Goal: Task Accomplishment & Management: Manage account settings

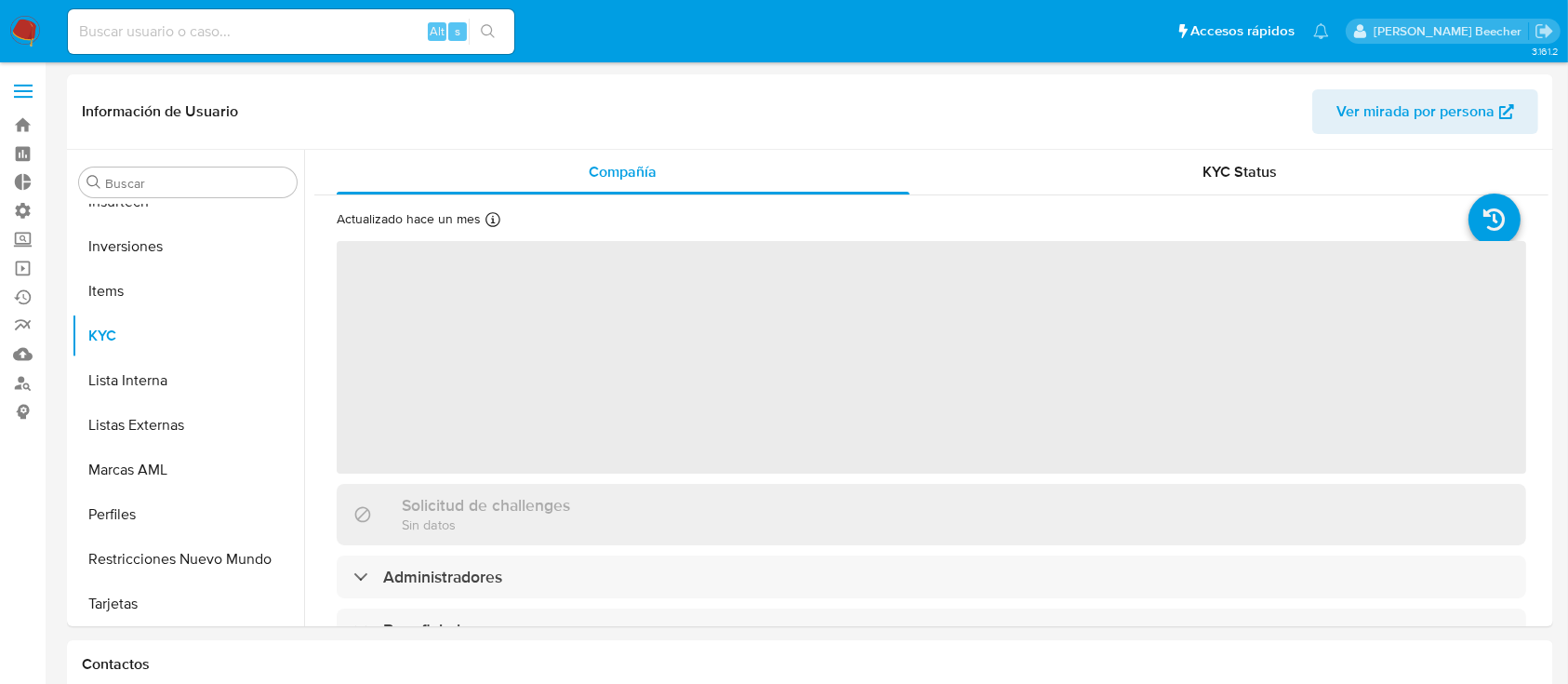
scroll to position [964, 0]
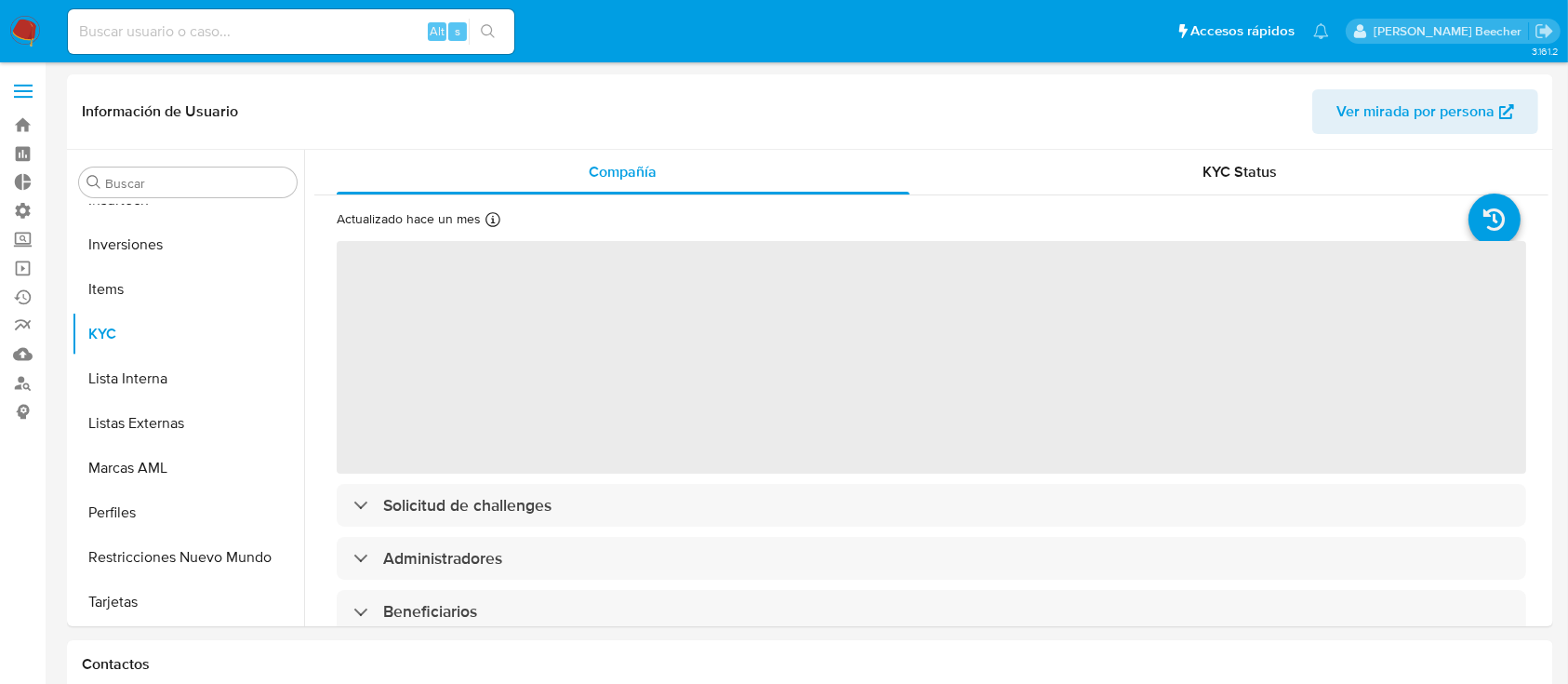
select select "10"
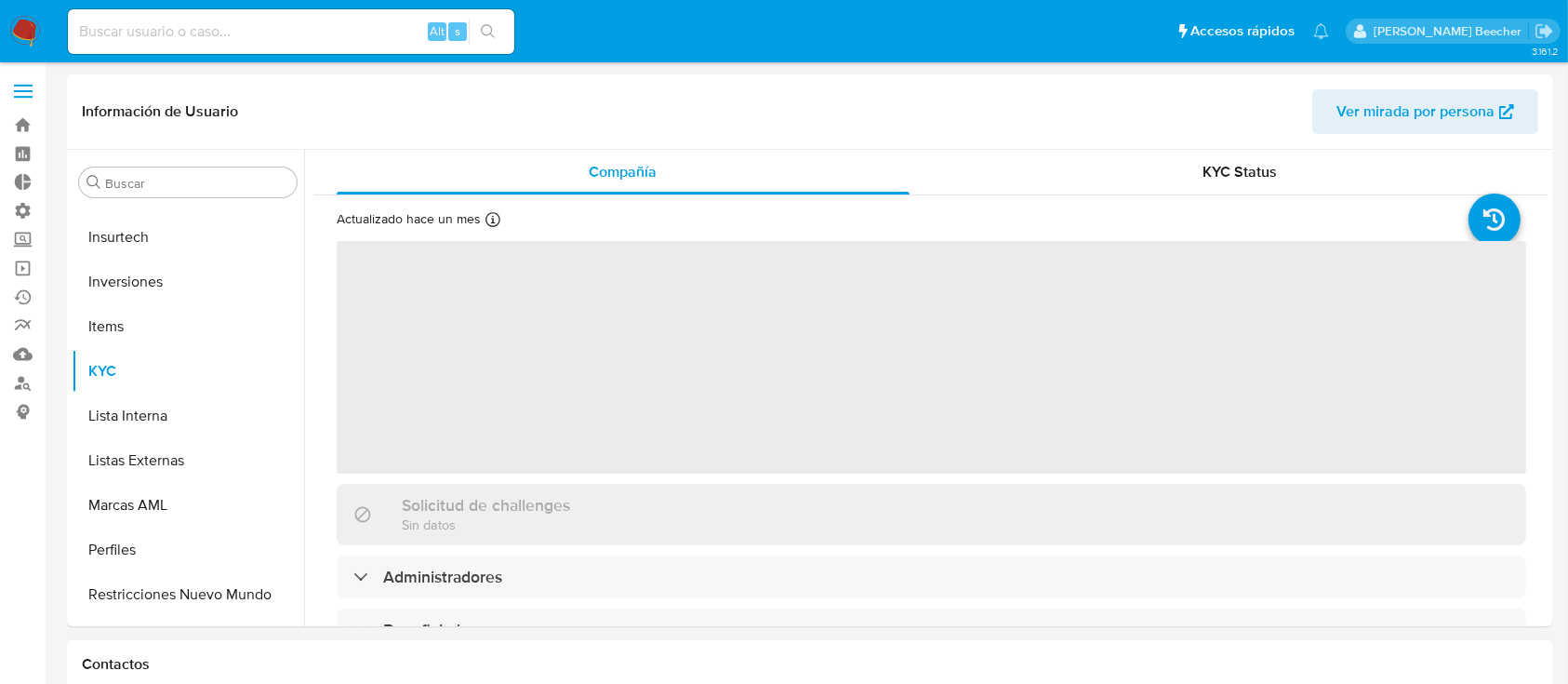
click at [15, 90] on span at bounding box center [23, 91] width 19 height 3
click at [0, 0] on input "checkbox" at bounding box center [0, 0] width 0 height 0
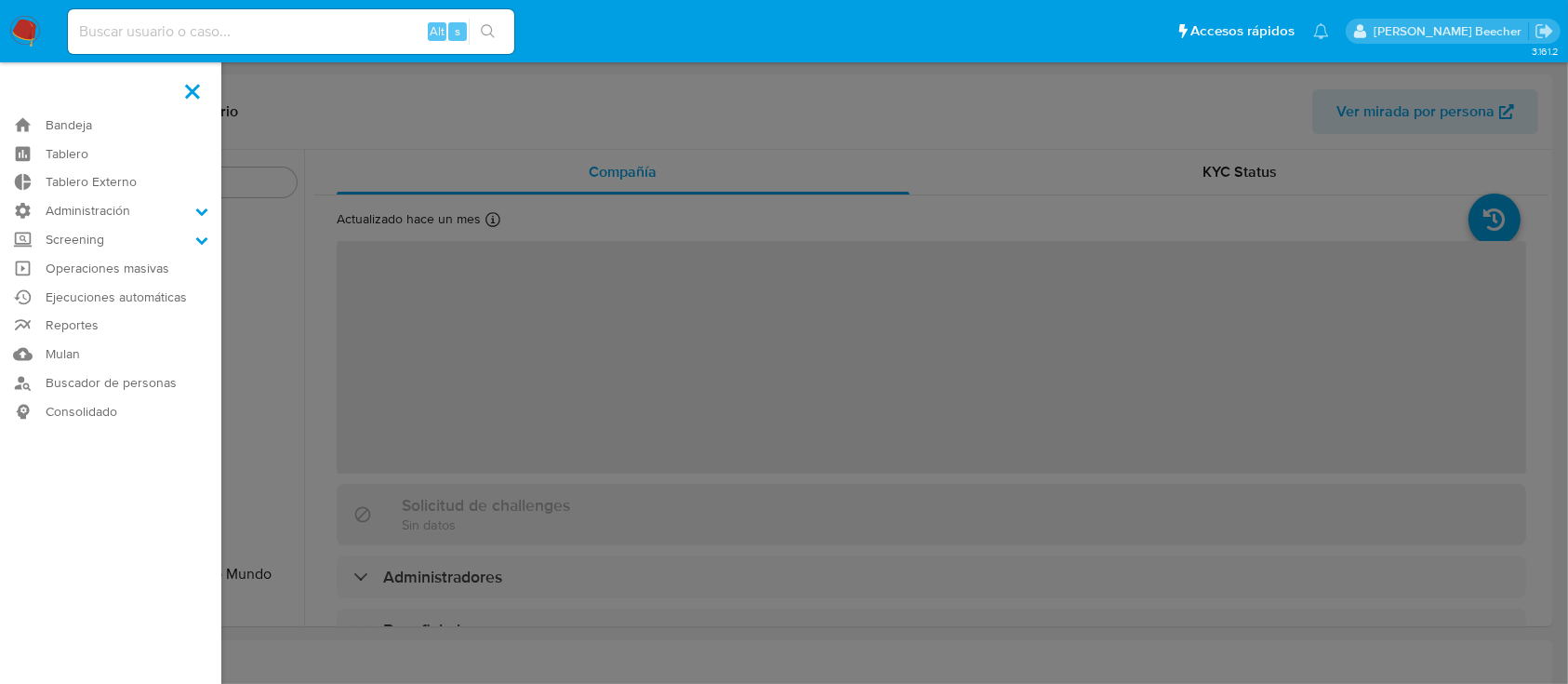
scroll to position [964, 0]
click at [119, 214] on label "Administración" at bounding box center [111, 210] width 221 height 29
click at [0, 0] on input "Administración" at bounding box center [0, 0] width 0 height 0
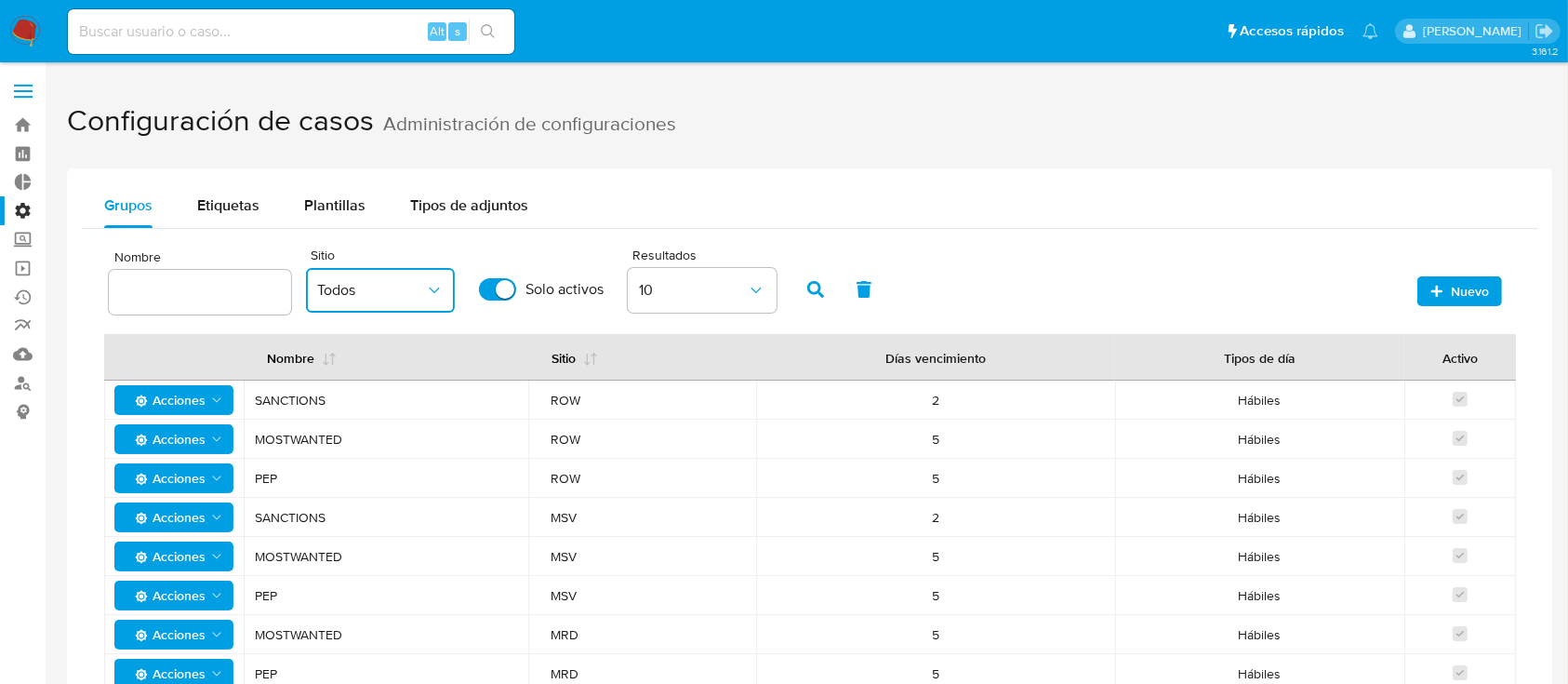
click at [415, 301] on button "Todos" at bounding box center [380, 290] width 149 height 45
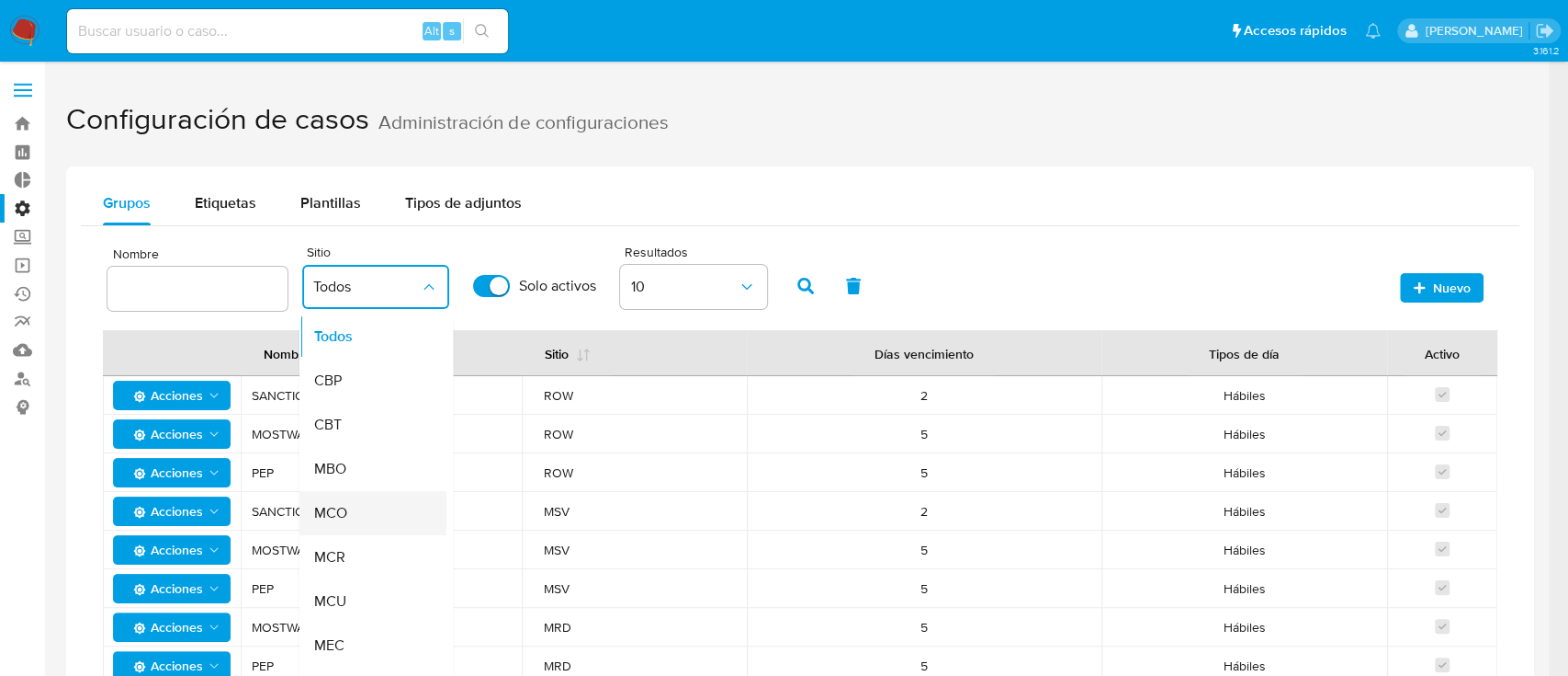
click at [379, 499] on div "MCO" at bounding box center [366, 512] width 106 height 44
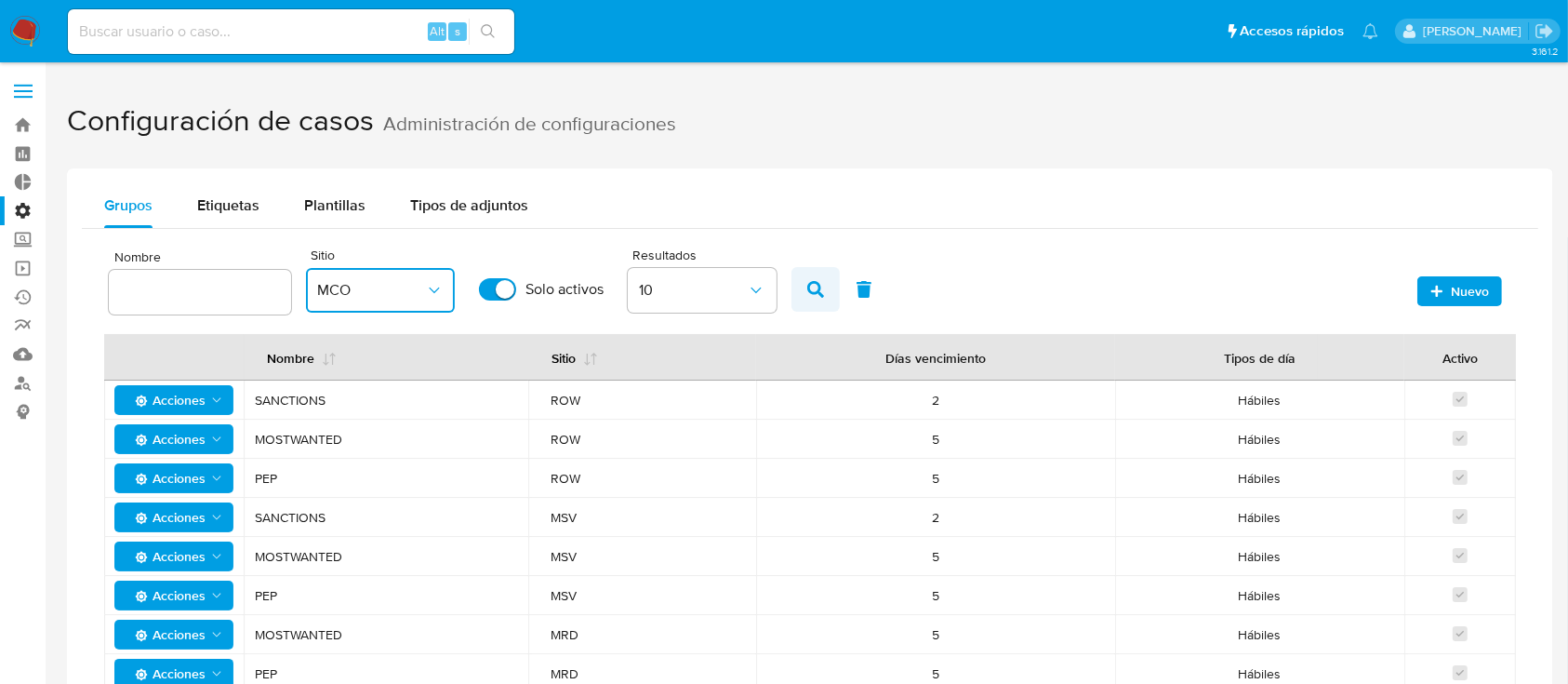
click at [821, 301] on span "button" at bounding box center [815, 289] width 17 height 32
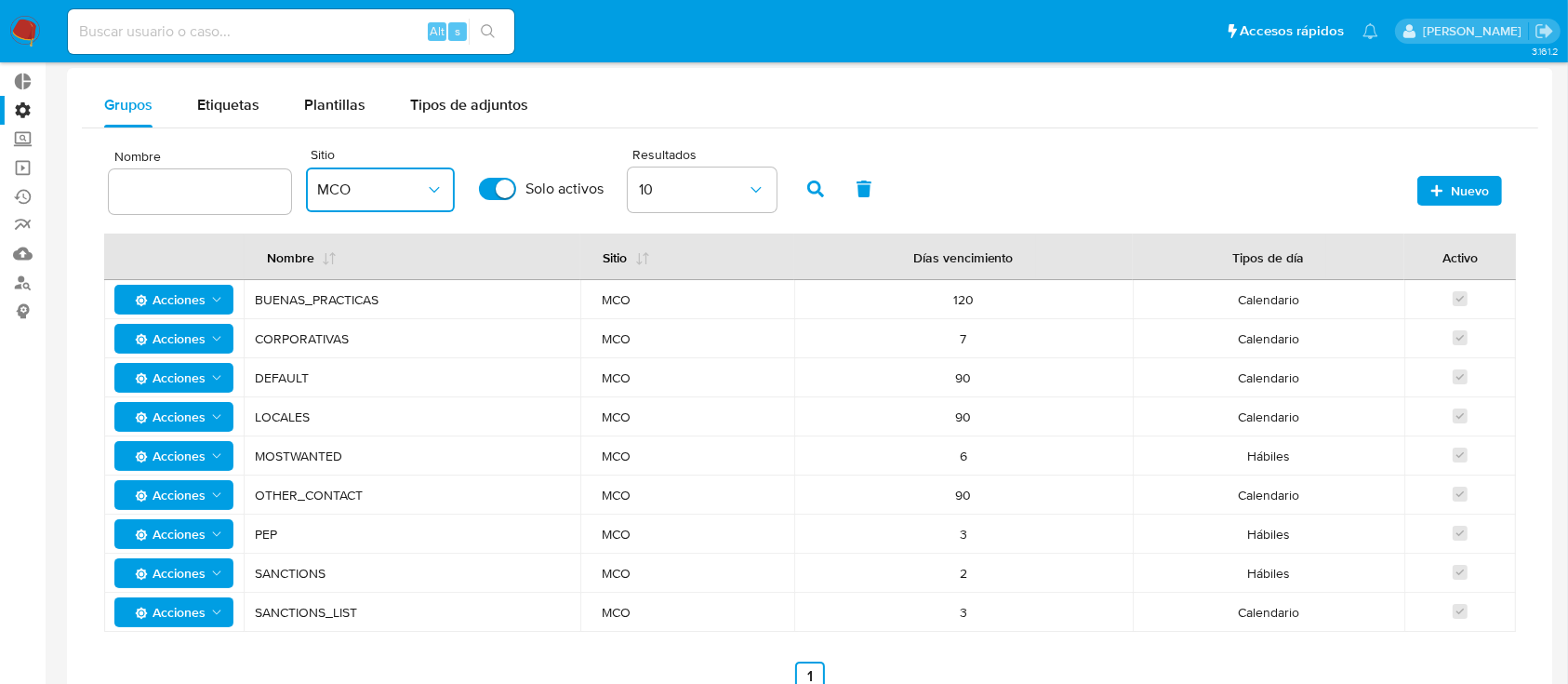
scroll to position [102, 0]
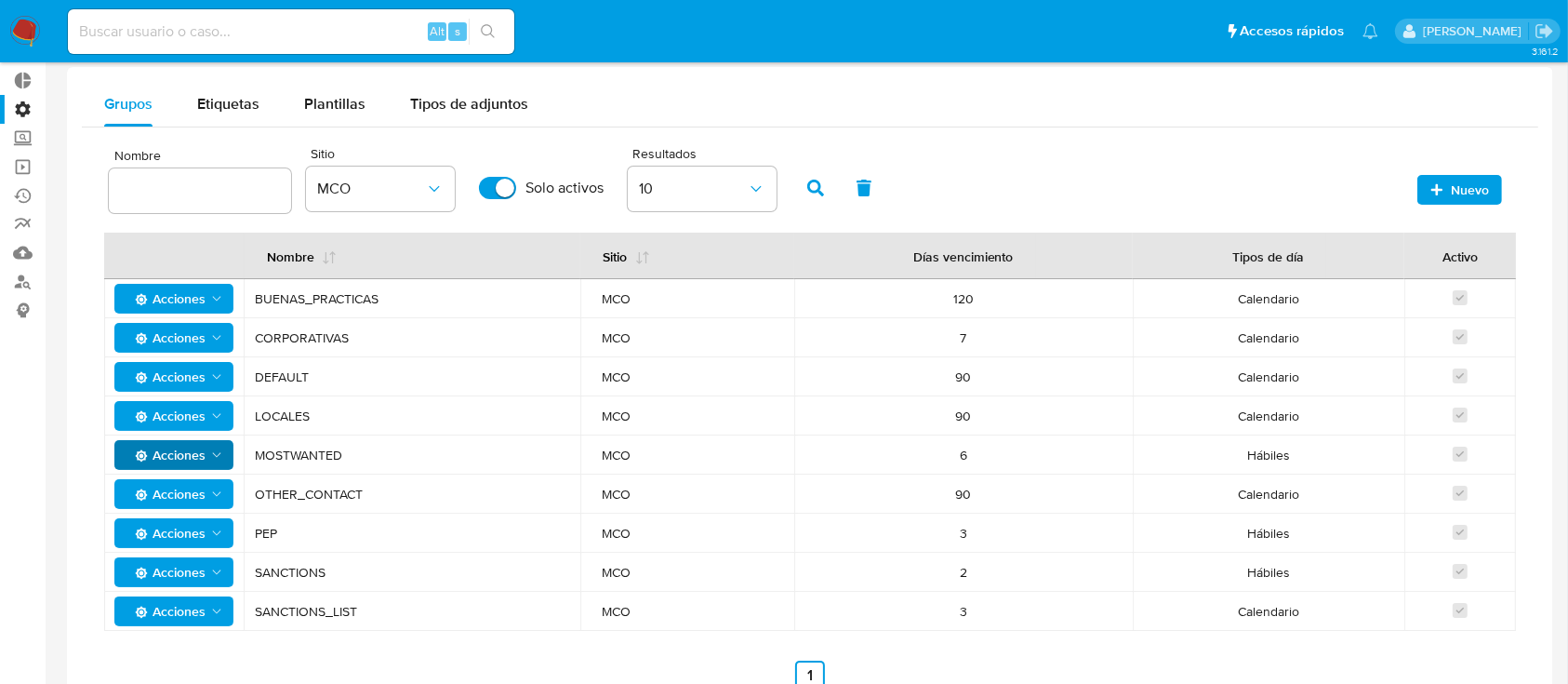
click at [212, 451] on icon "Acciones" at bounding box center [216, 455] width 15 height 15
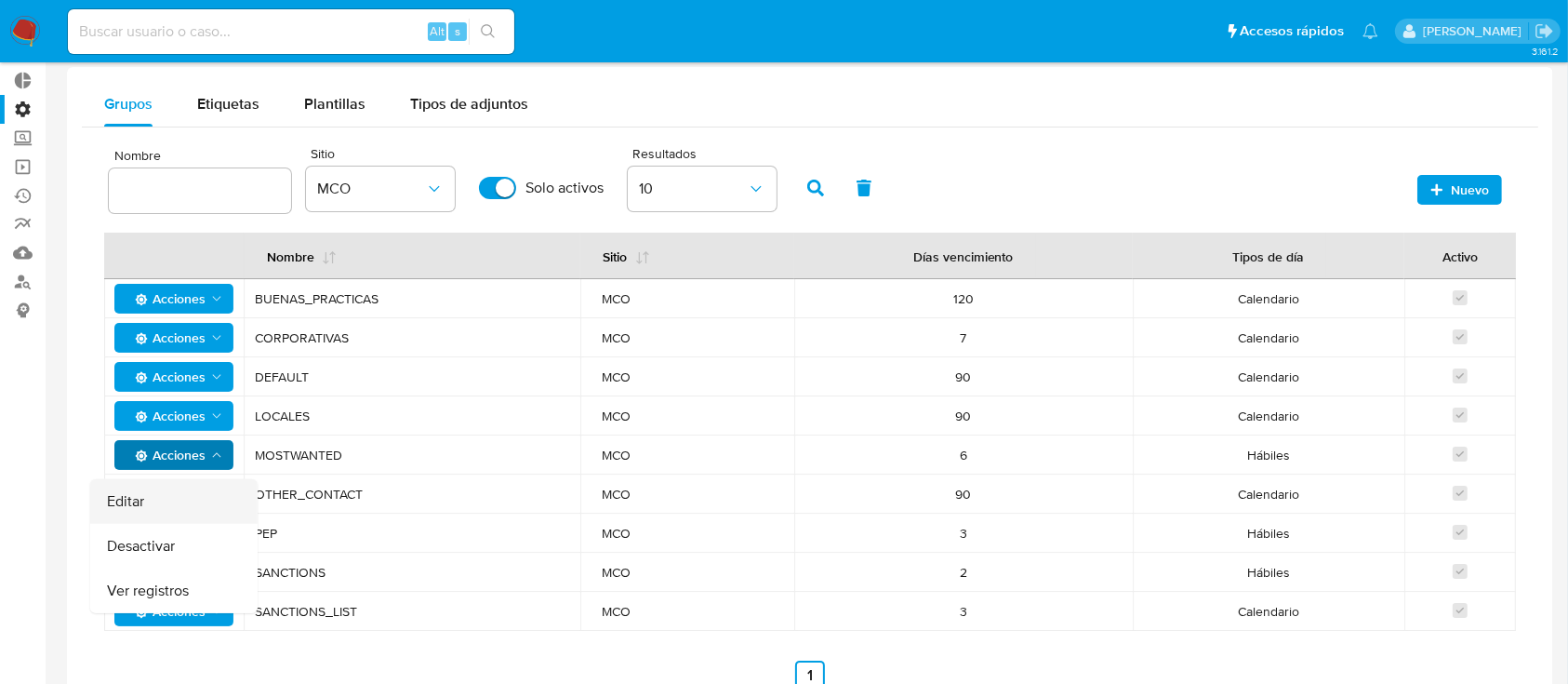
click at [202, 499] on button "Editar" at bounding box center [173, 501] width 167 height 45
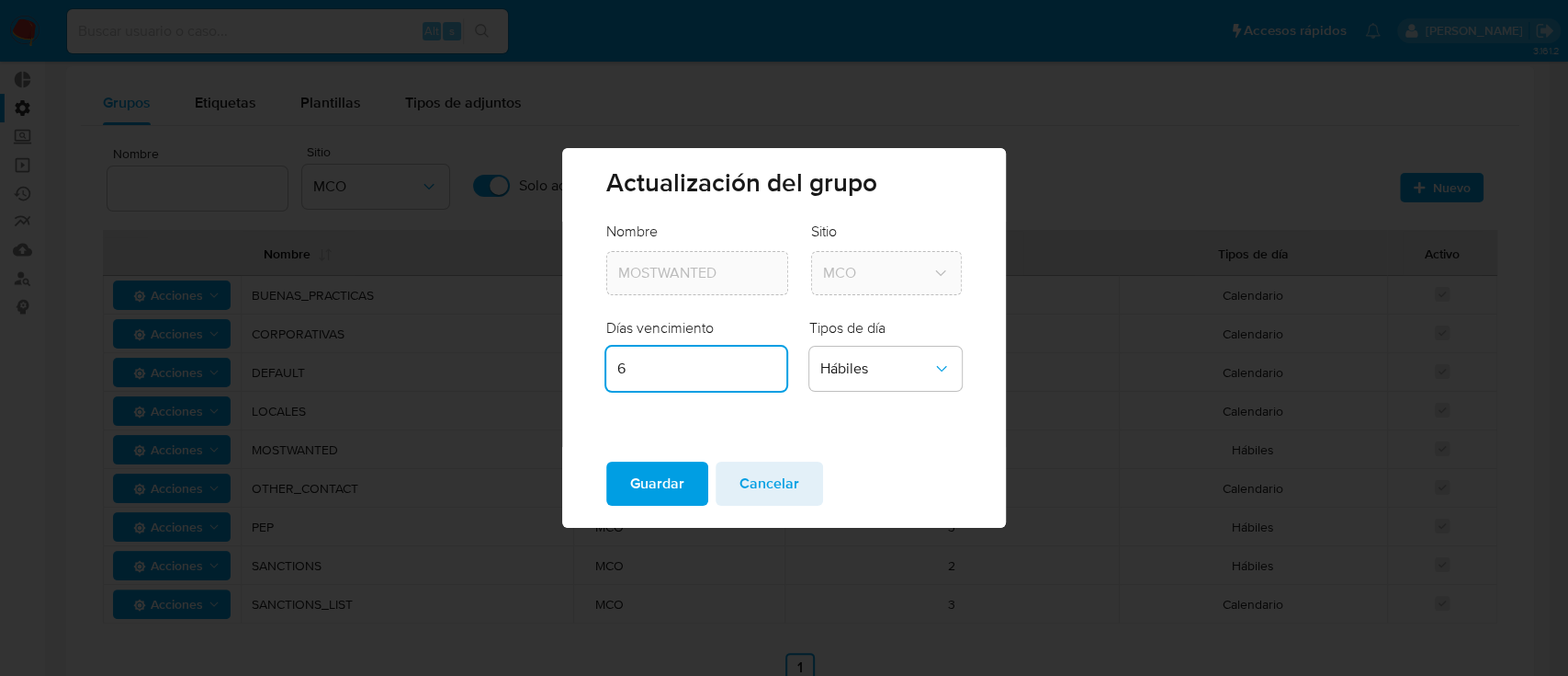
click at [715, 367] on input "6" at bounding box center [696, 369] width 180 height 24
type input "30"
click at [847, 377] on span "Hábiles" at bounding box center [877, 369] width 112 height 19
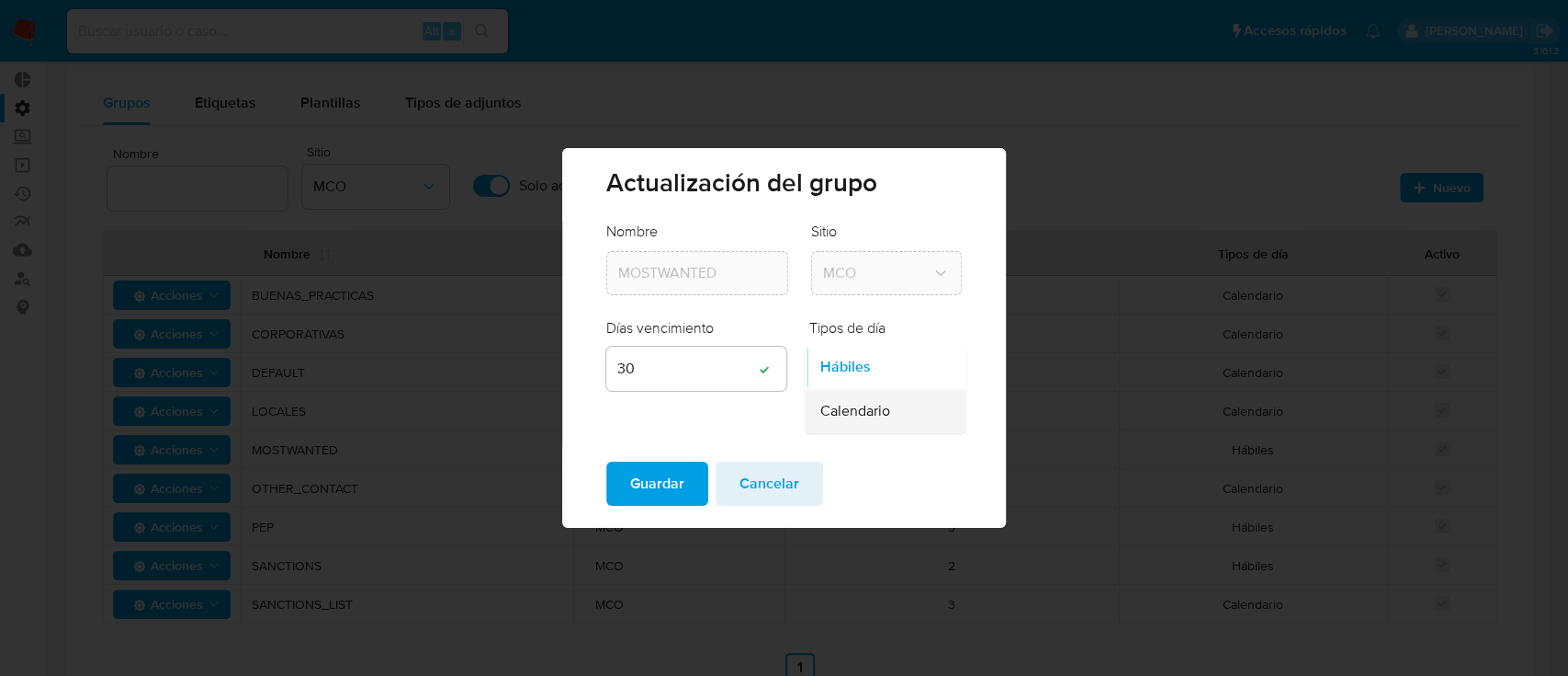
click at [860, 408] on span "Calendario" at bounding box center [854, 411] width 70 height 19
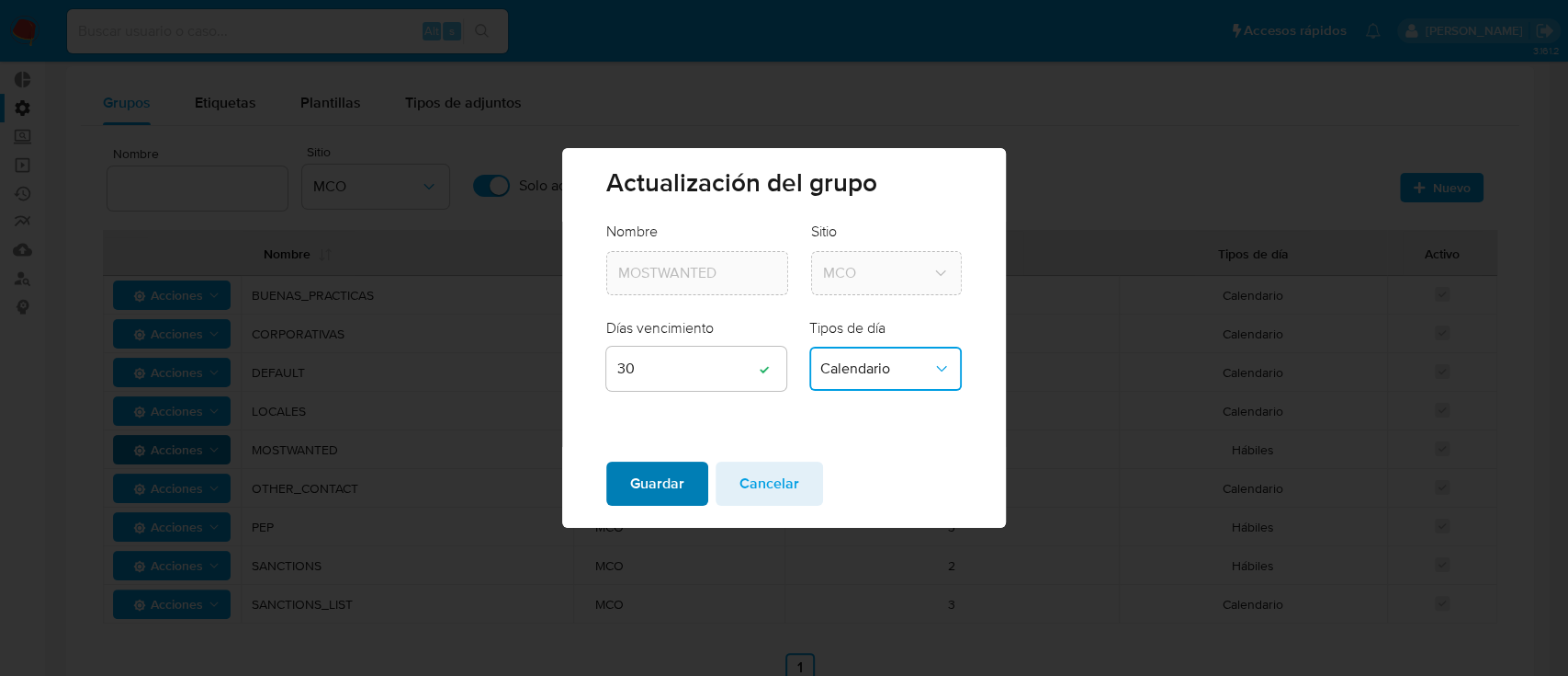
click at [668, 481] on span "Guardar" at bounding box center [657, 483] width 54 height 40
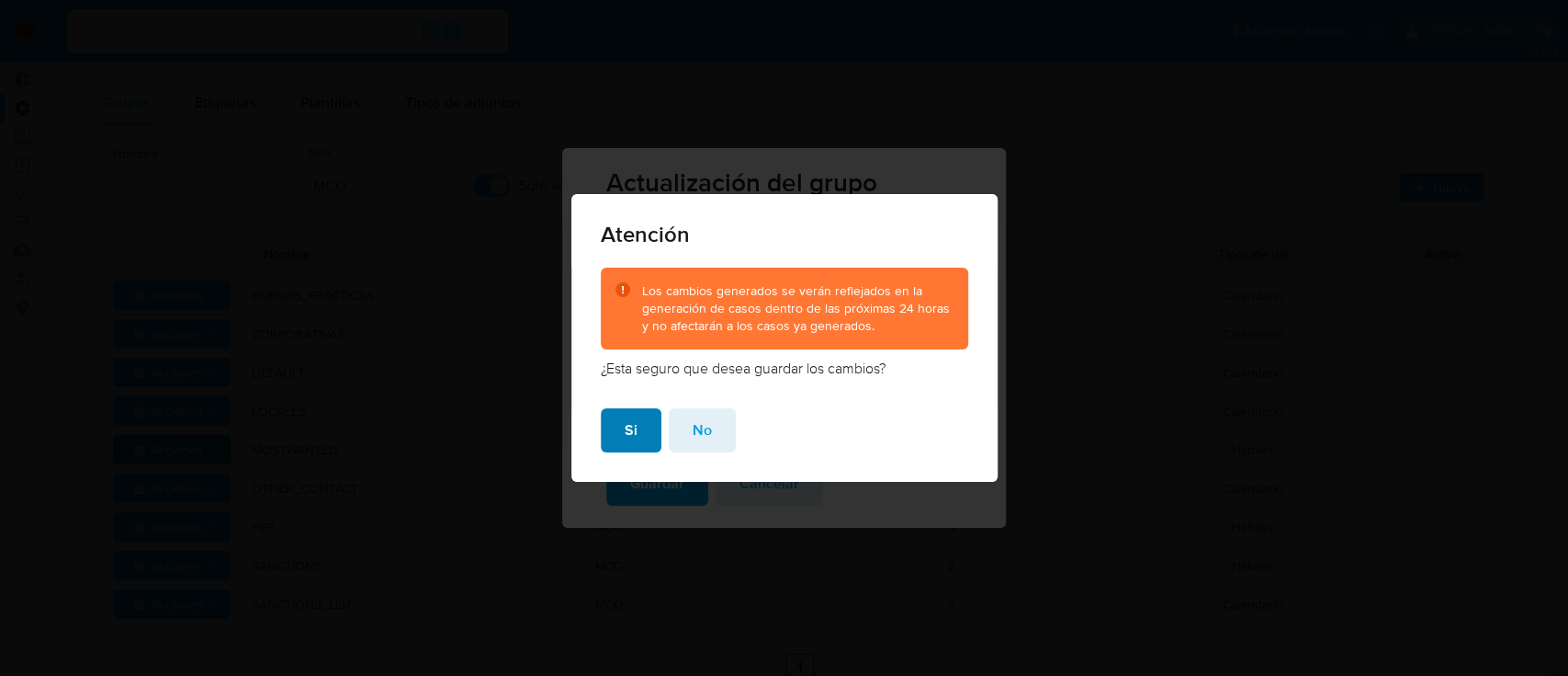
click at [632, 418] on span "Si" at bounding box center [630, 430] width 13 height 40
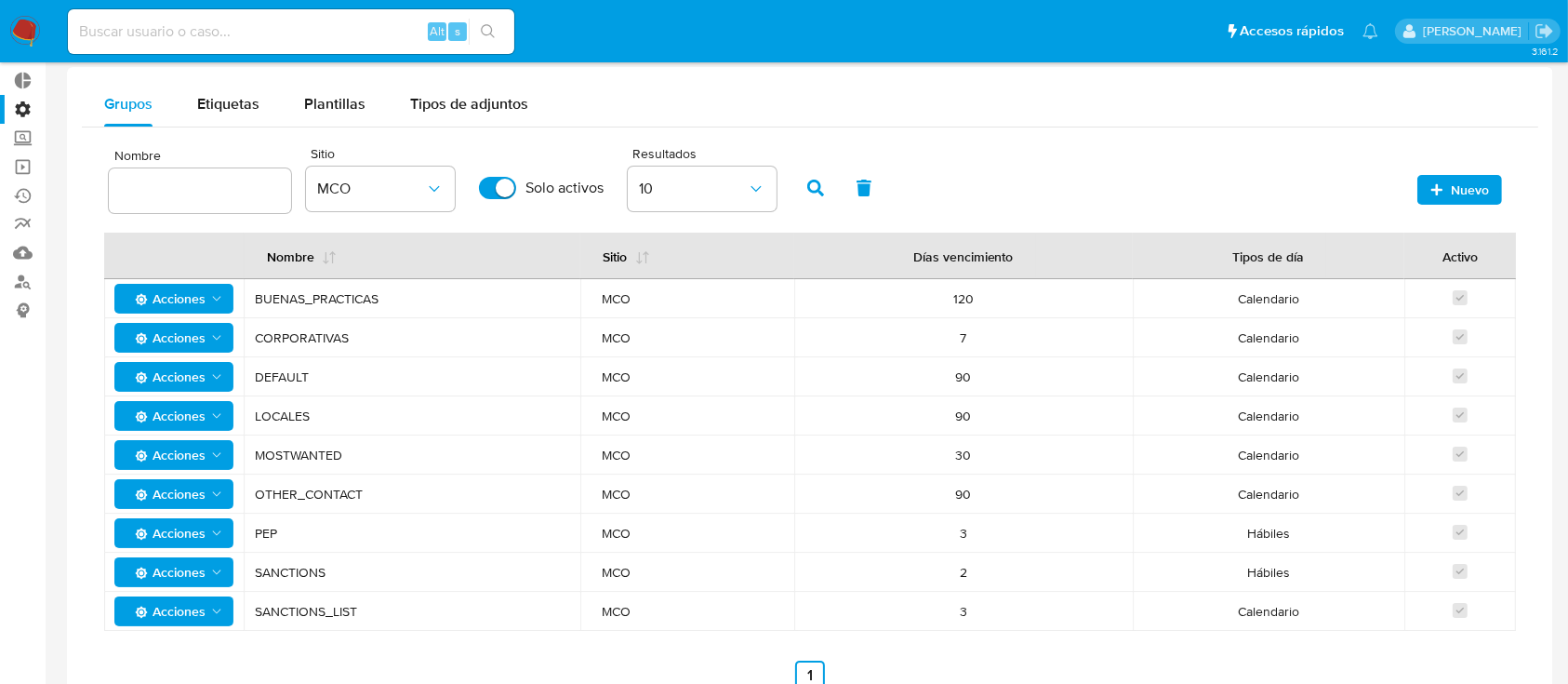
drag, startPoint x: 93, startPoint y: 424, endPoint x: 1540, endPoint y: 482, distance: 1448.2
